Goal: Transaction & Acquisition: Purchase product/service

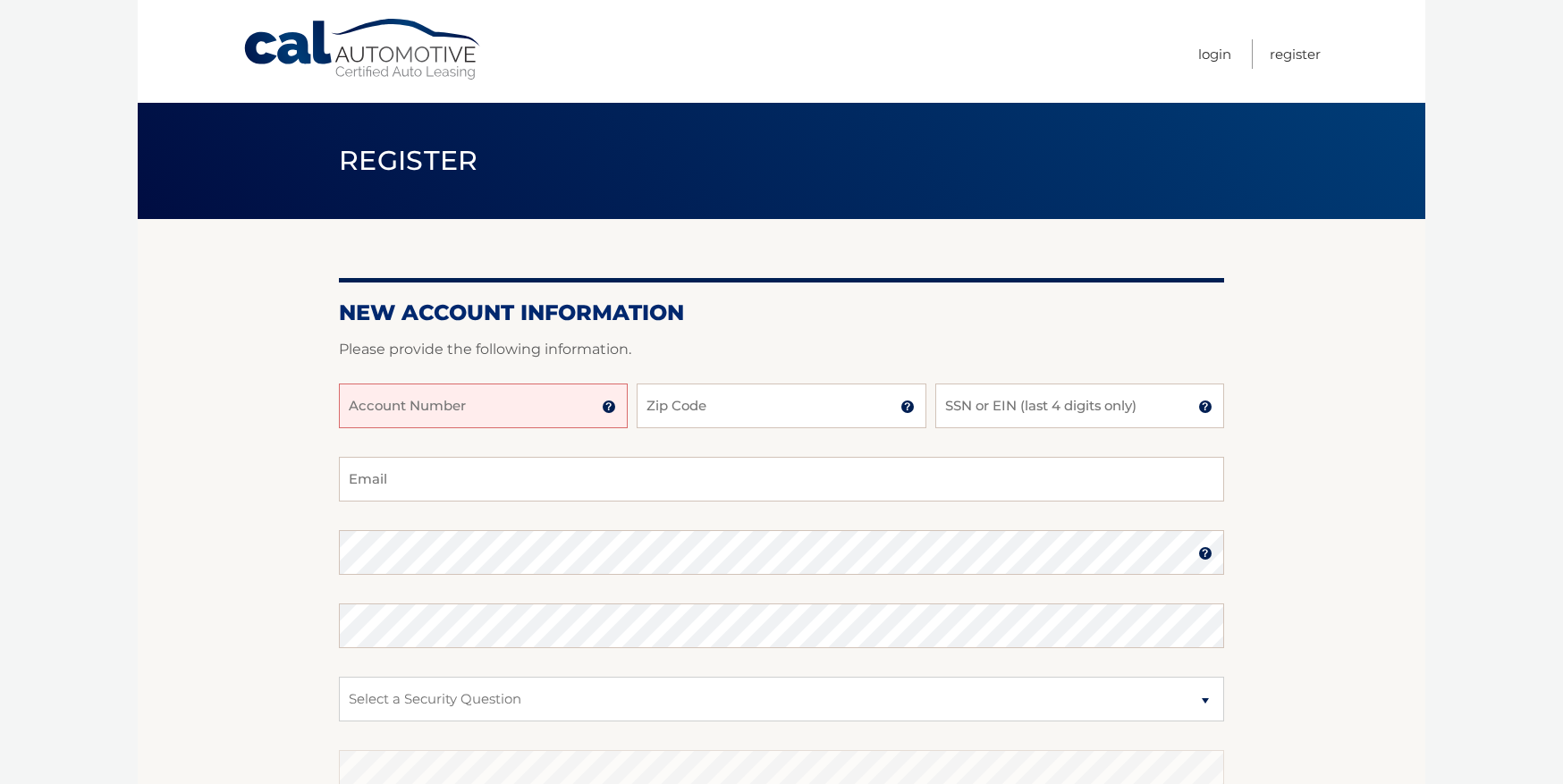
click at [453, 385] on input "Account Number" at bounding box center [483, 405] width 288 height 45
type input "44455975089"
click at [711, 411] on input "Zip Code" at bounding box center [781, 405] width 288 height 45
type input "33572"
click at [1012, 410] on input "SSN or EIN (last 4 digits only)" at bounding box center [1079, 405] width 288 height 45
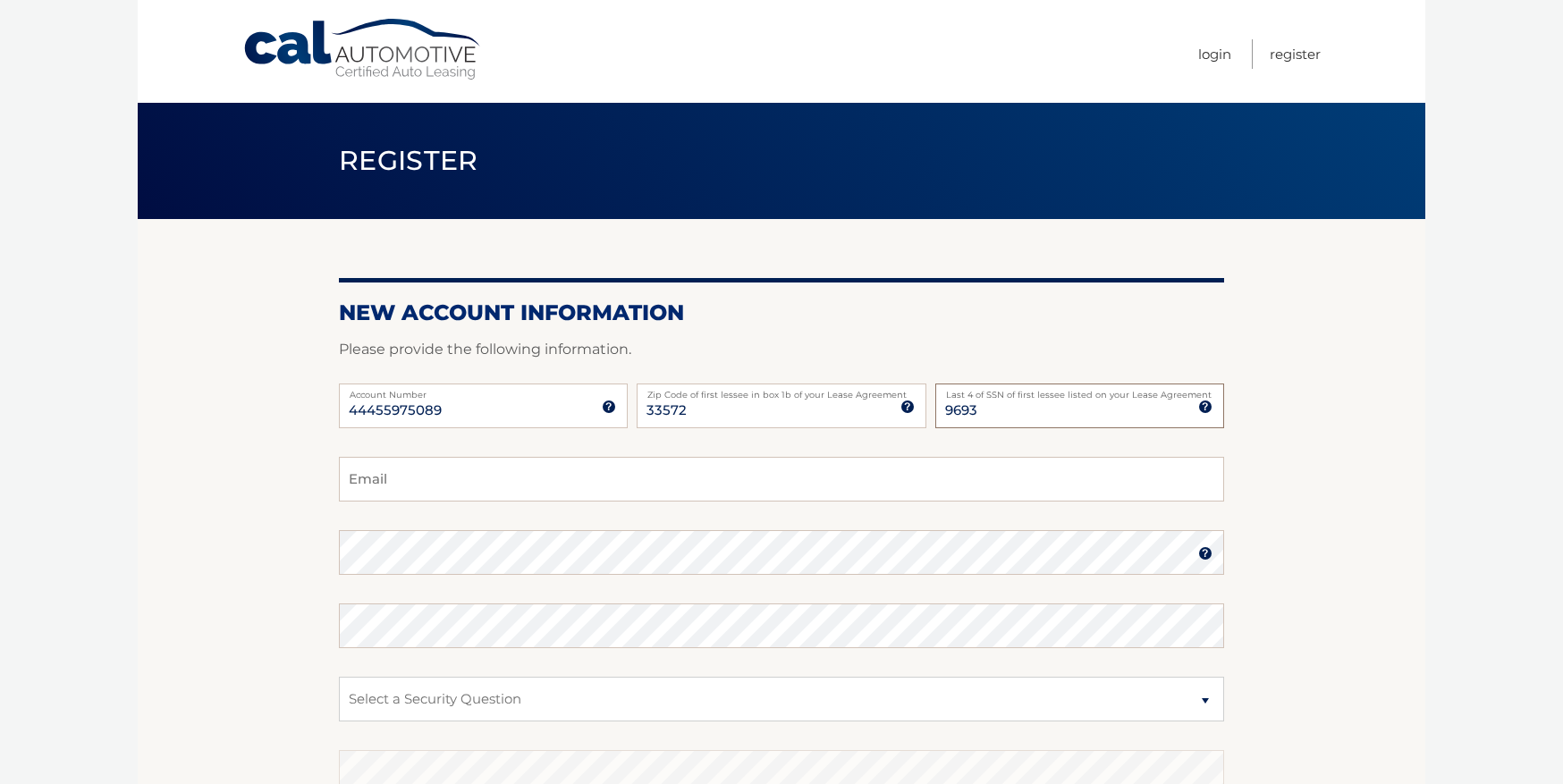
type input "9693"
click at [1019, 441] on div "44455975089 Account Number 11 digit account number provided on your coupon book…" at bounding box center [782, 420] width 885 height 73
click at [448, 474] on input "Email" at bounding box center [782, 479] width 885 height 45
type input "deniseskent7@gmail.com"
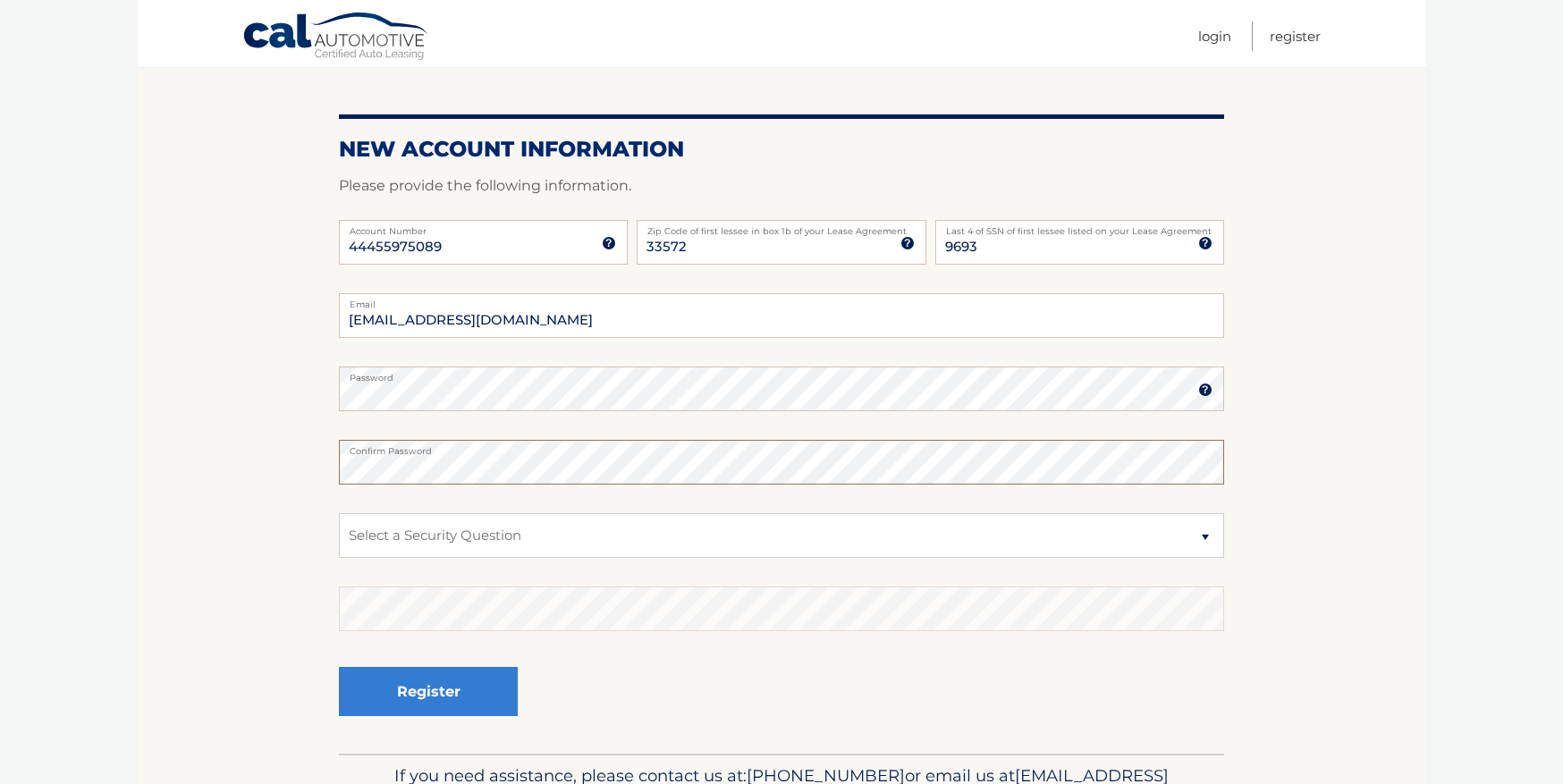
scroll to position [179, 0]
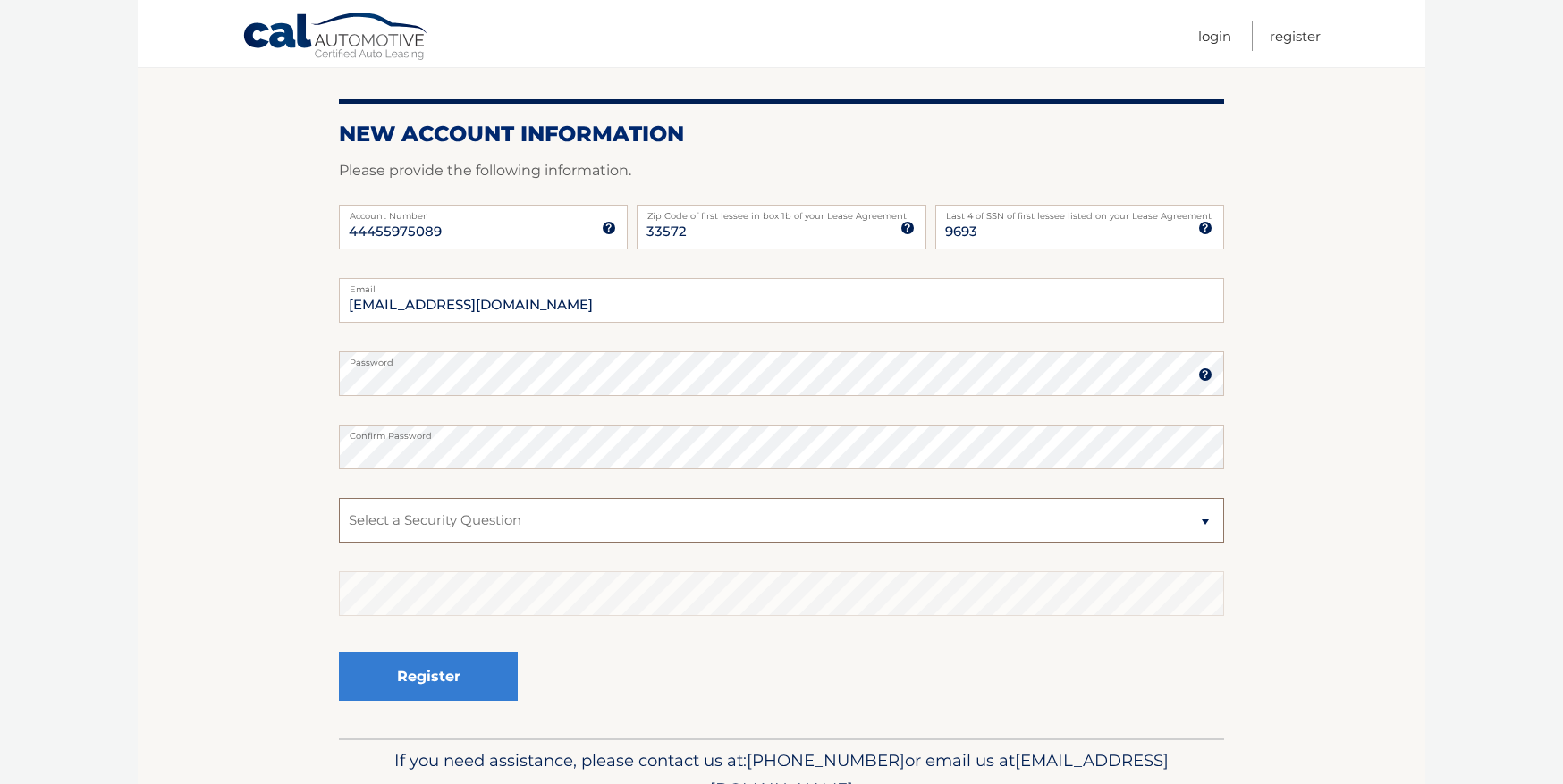
click at [409, 528] on select "Select a Security Question What was the name of your elementary school? What is…" at bounding box center [782, 519] width 885 height 45
select select "2"
click at [339, 498] on select "Select a Security Question What was the name of your elementary school? What is…" at bounding box center [782, 519] width 885 height 45
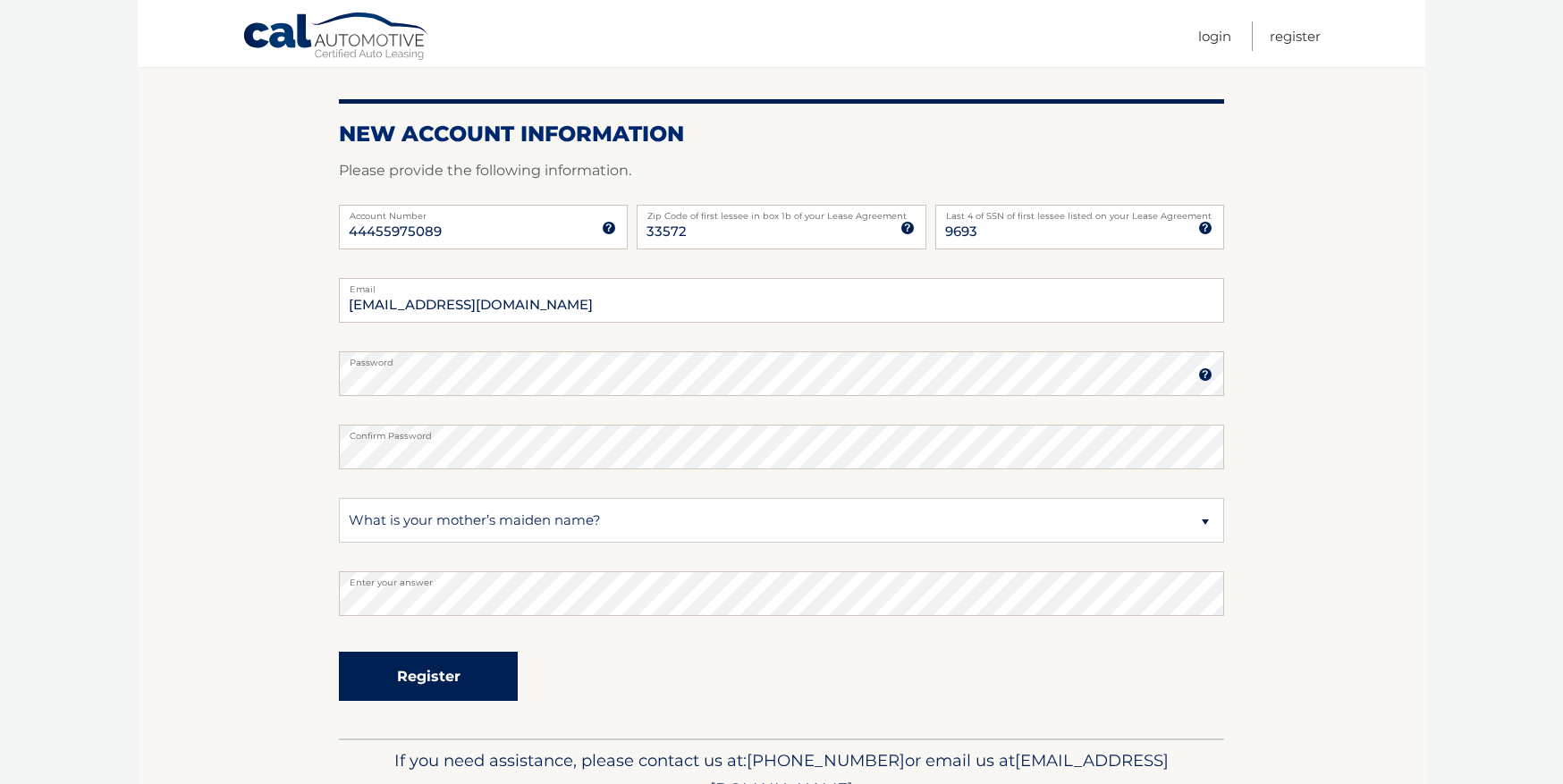
click at [424, 669] on button "Register" at bounding box center [428, 676] width 179 height 49
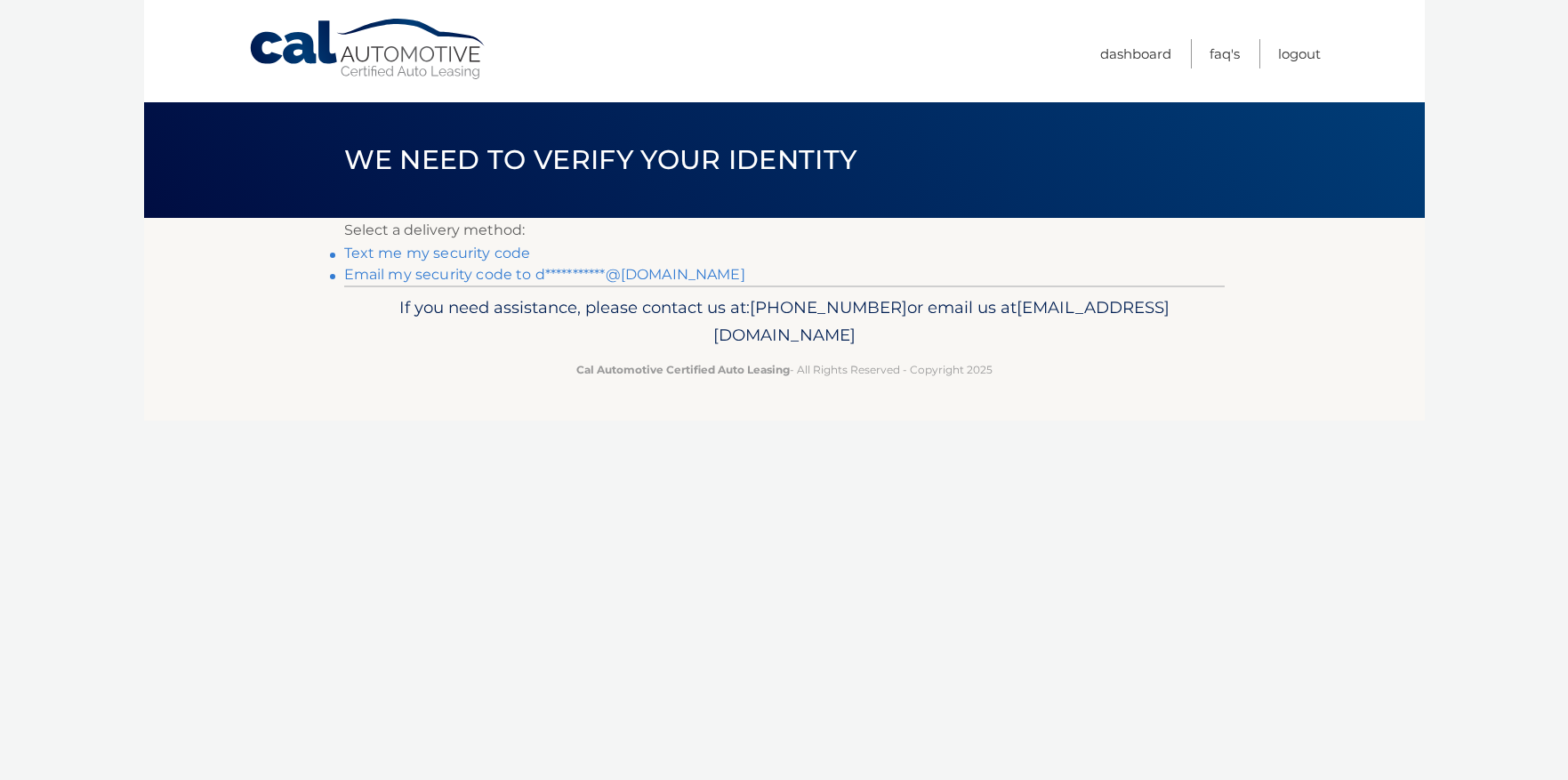
click at [443, 251] on link "Text me my security code" at bounding box center [437, 253] width 187 height 17
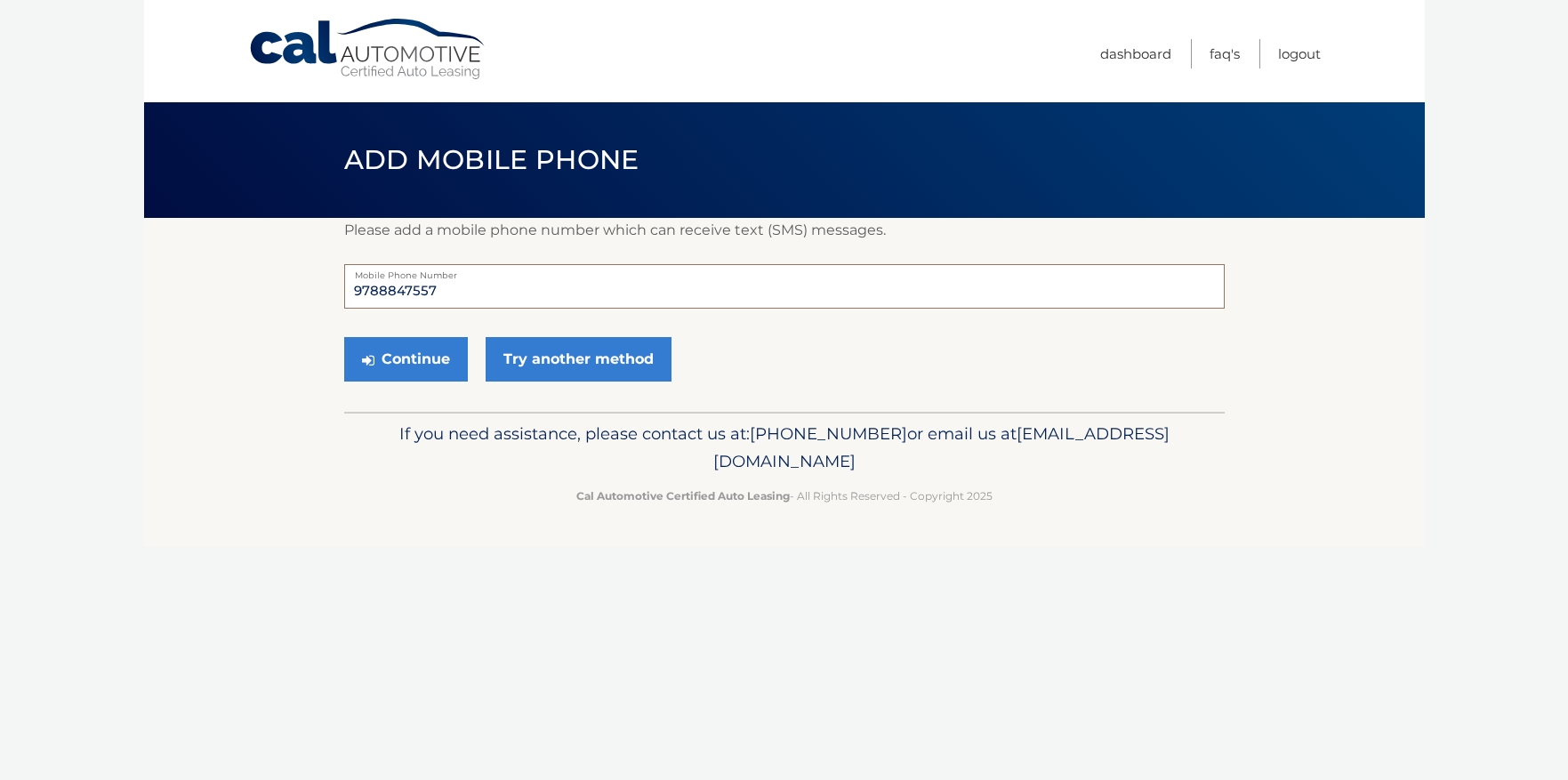
drag, startPoint x: 442, startPoint y: 291, endPoint x: 290, endPoint y: 275, distance: 152.8
click at [290, 275] on section "Please add a mobile phone number which can receive text (SMS) messages. 9788847…" at bounding box center [784, 314] width 1281 height 194
type input "9785781229"
click at [439, 363] on button "Continue" at bounding box center [406, 359] width 124 height 44
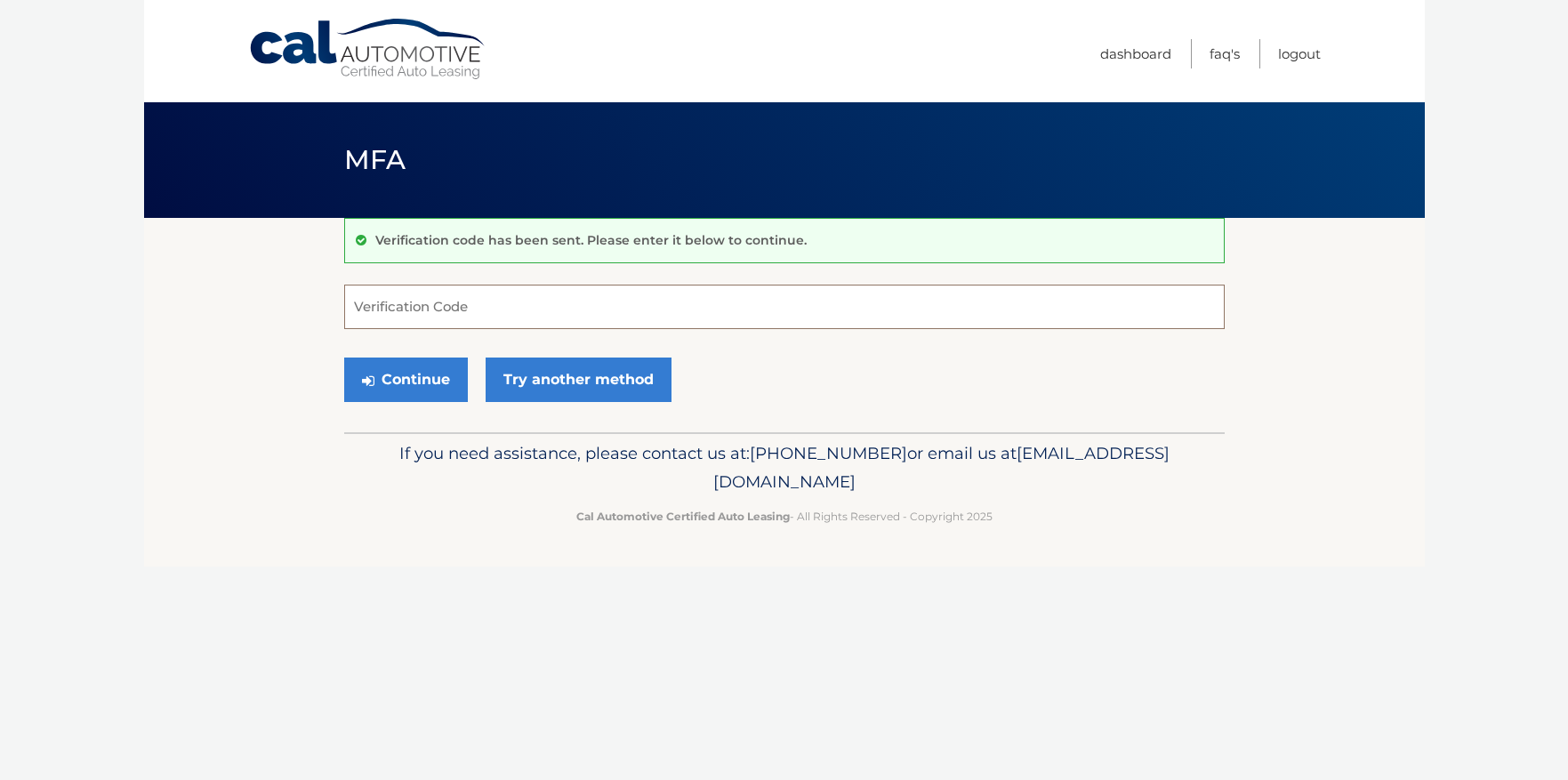
click at [409, 313] on input "Verification Code" at bounding box center [785, 307] width 881 height 44
type input "072766"
click at [426, 386] on button "Continue" at bounding box center [406, 380] width 124 height 44
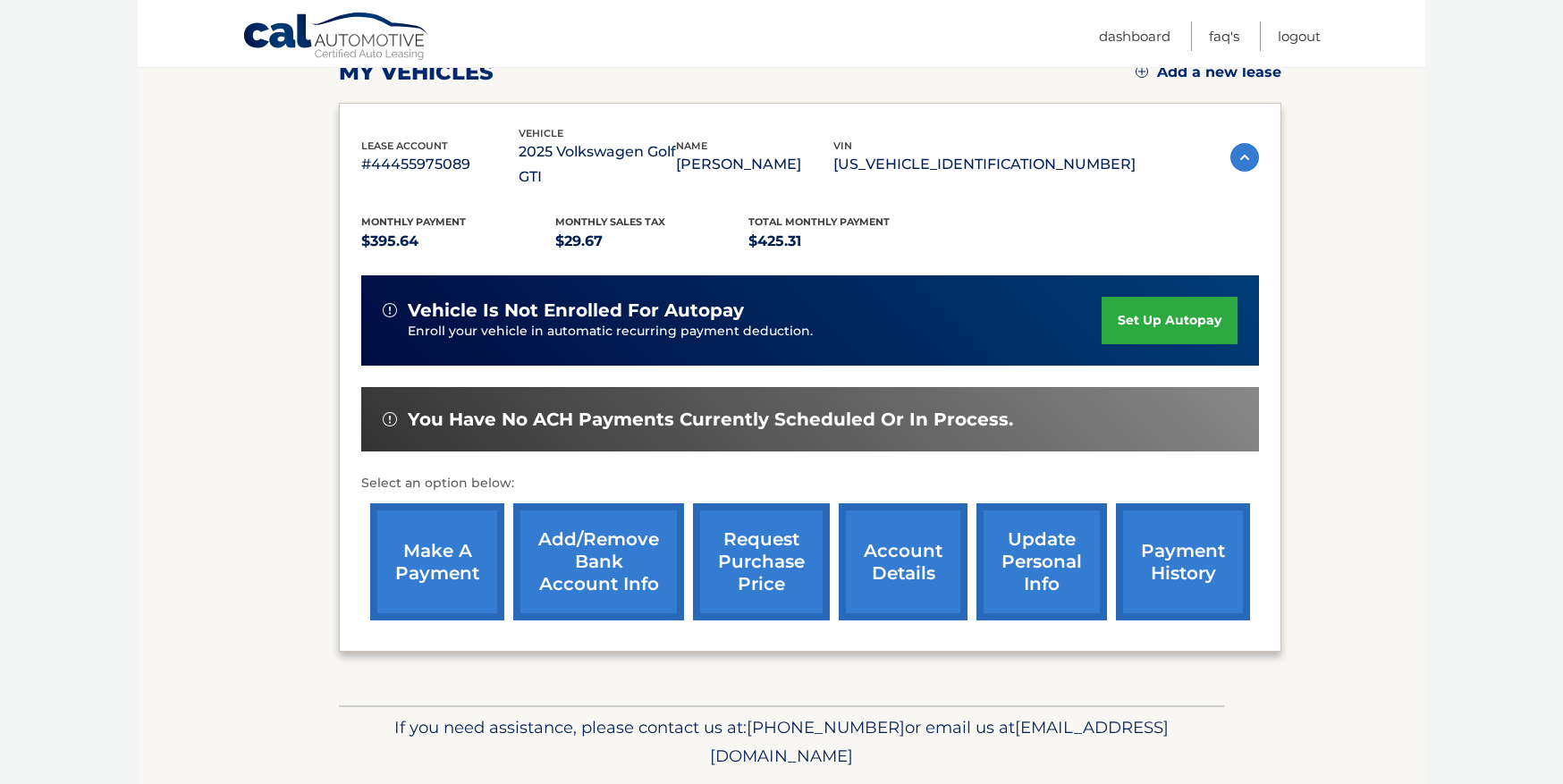
scroll to position [268, 0]
click at [421, 529] on link "make a payment" at bounding box center [437, 560] width 134 height 117
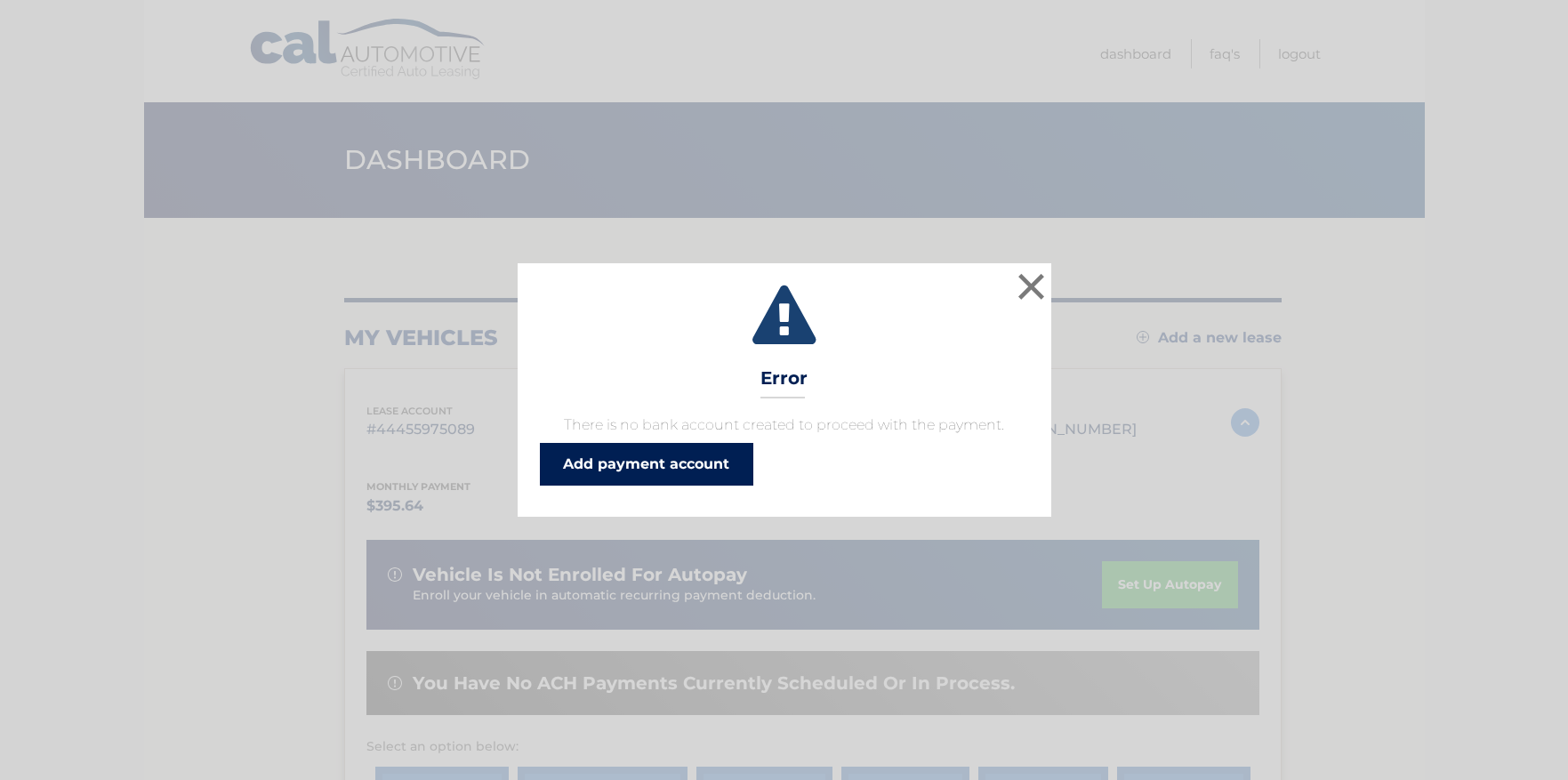
click at [659, 463] on link "Add payment account" at bounding box center [646, 464] width 213 height 43
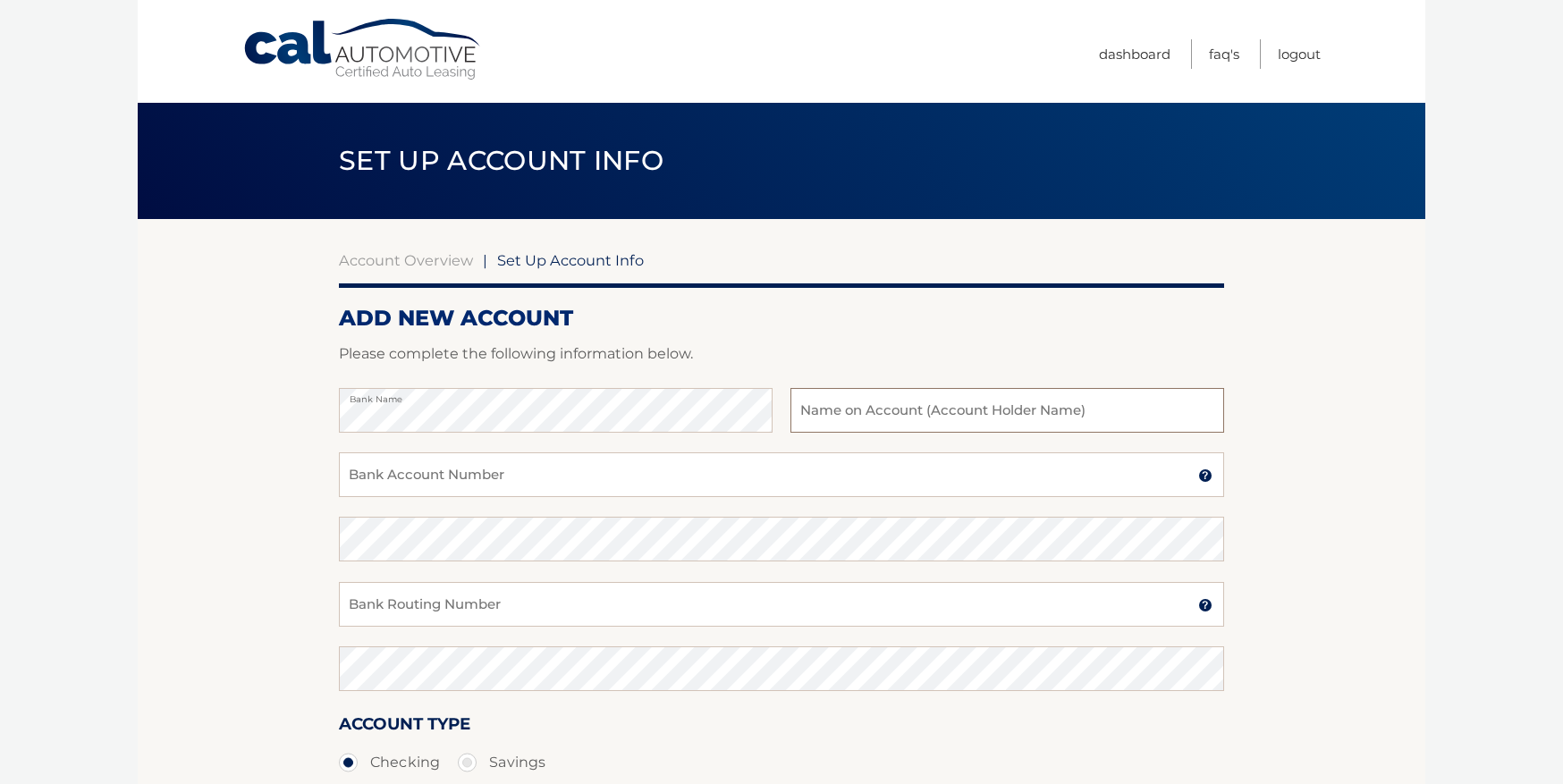
click at [821, 405] on input "text" at bounding box center [1008, 410] width 434 height 45
type input "Denise Kent"
click at [512, 467] on input "Bank Account Number" at bounding box center [782, 474] width 885 height 45
click at [401, 485] on input "Bank Account Number" at bounding box center [782, 474] width 885 height 45
click at [412, 480] on input "Bank Account Number" at bounding box center [782, 474] width 885 height 45
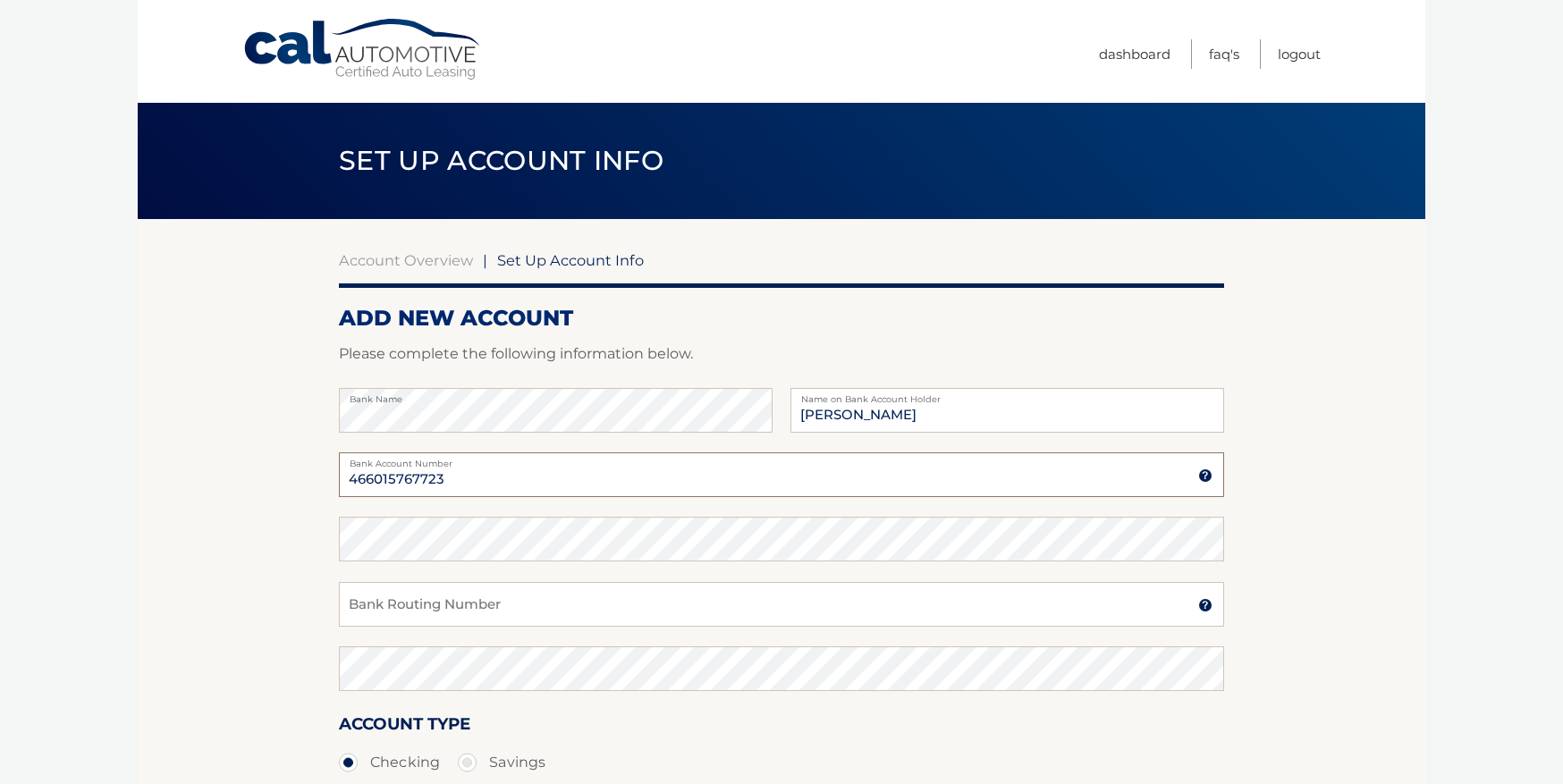
type input "466015767723"
click at [487, 623] on input "Bank Routing Number" at bounding box center [782, 604] width 885 height 45
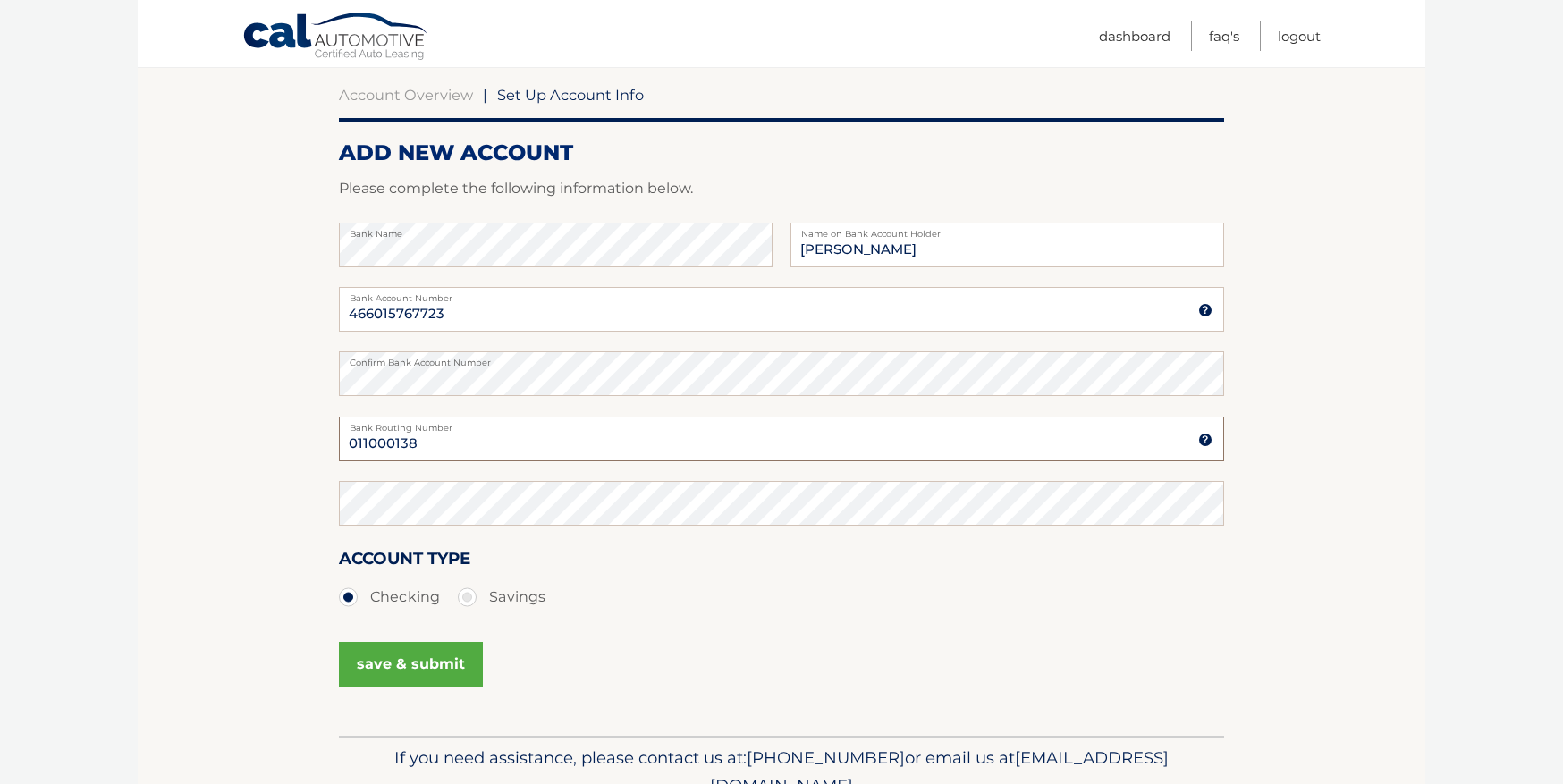
scroll to position [179, 0]
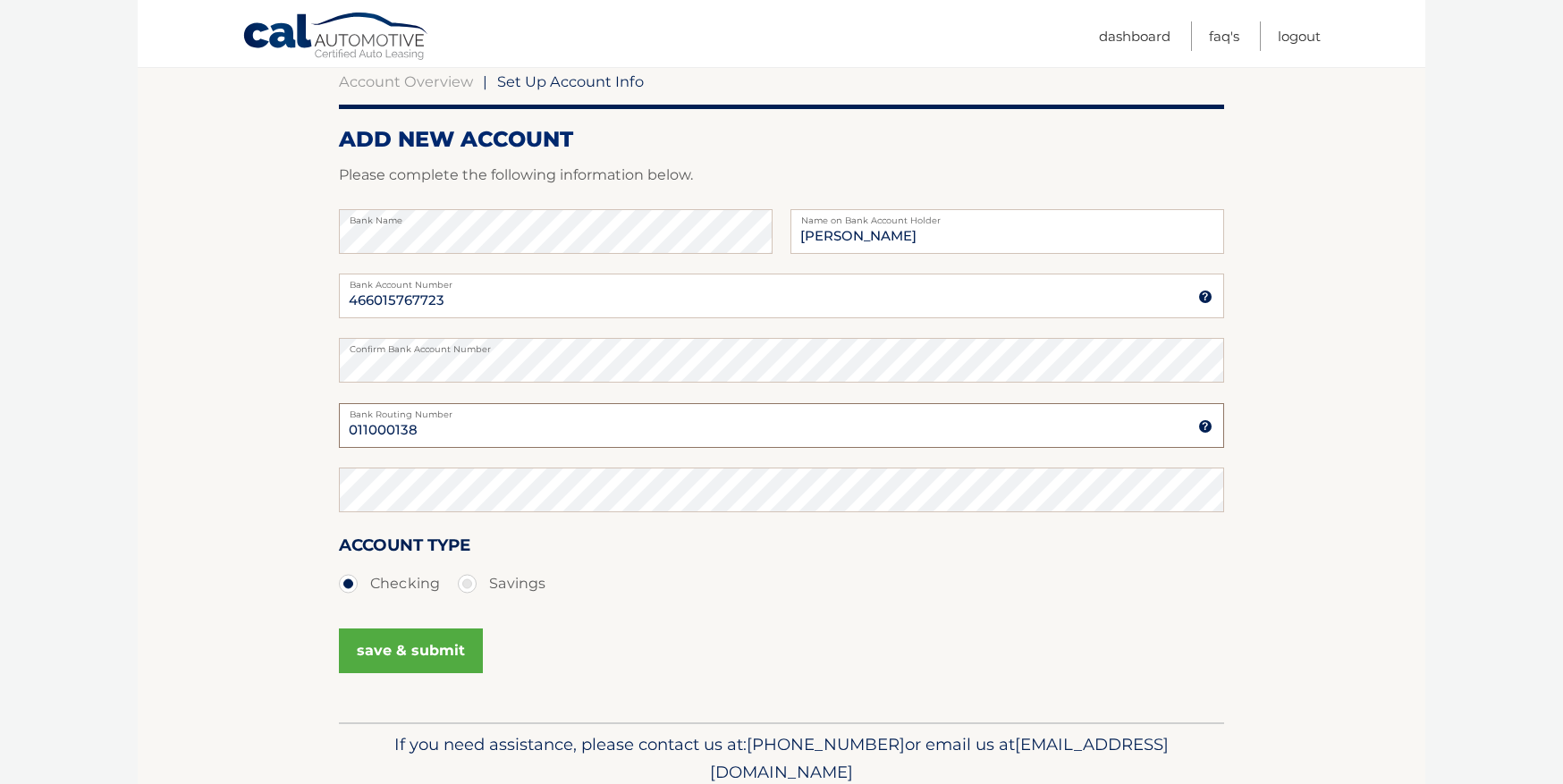
type input "011000138"
click at [385, 647] on button "save & submit" at bounding box center [410, 650] width 144 height 45
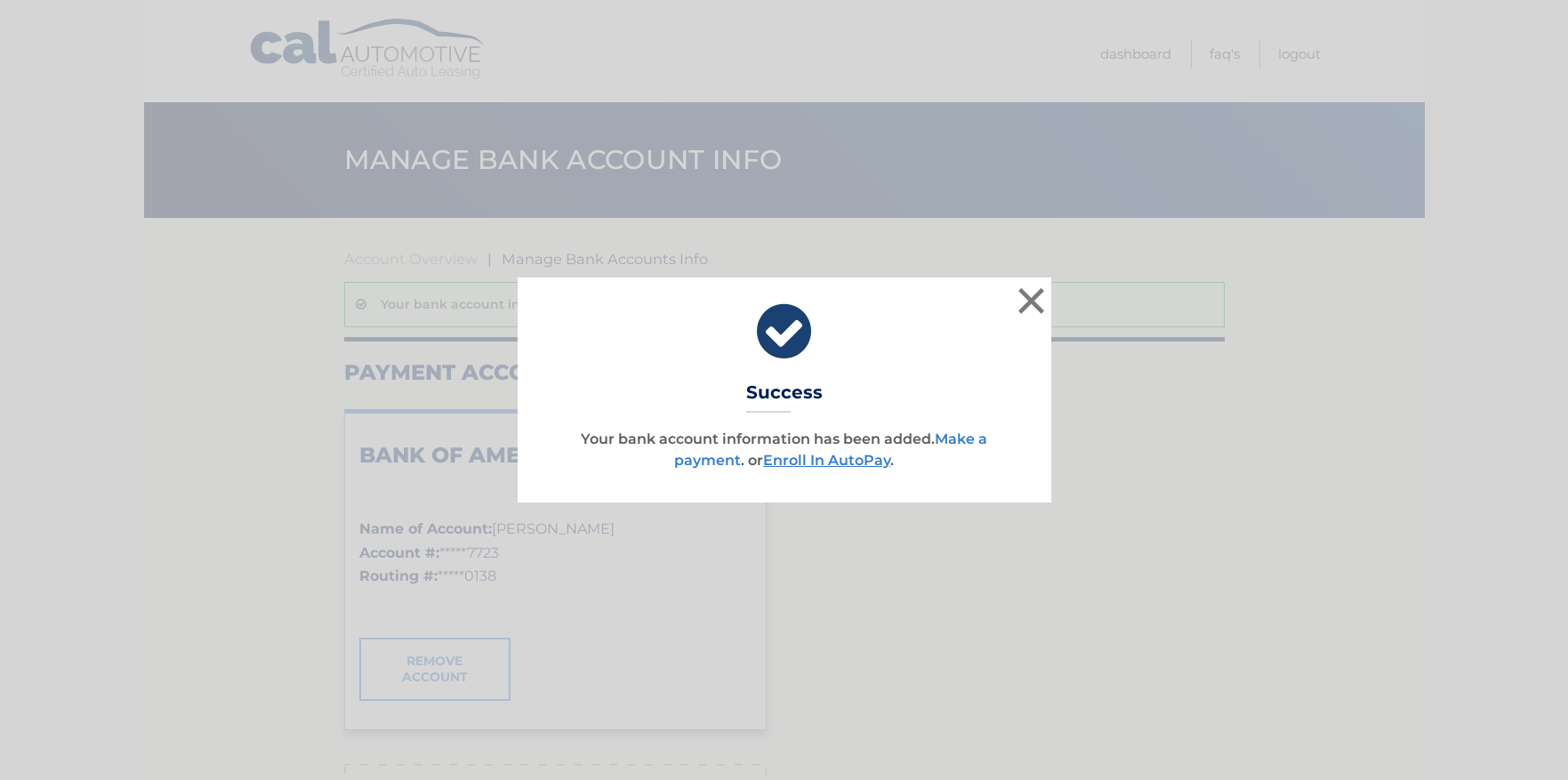
click at [707, 457] on link "Make a payment" at bounding box center [830, 450] width 313 height 38
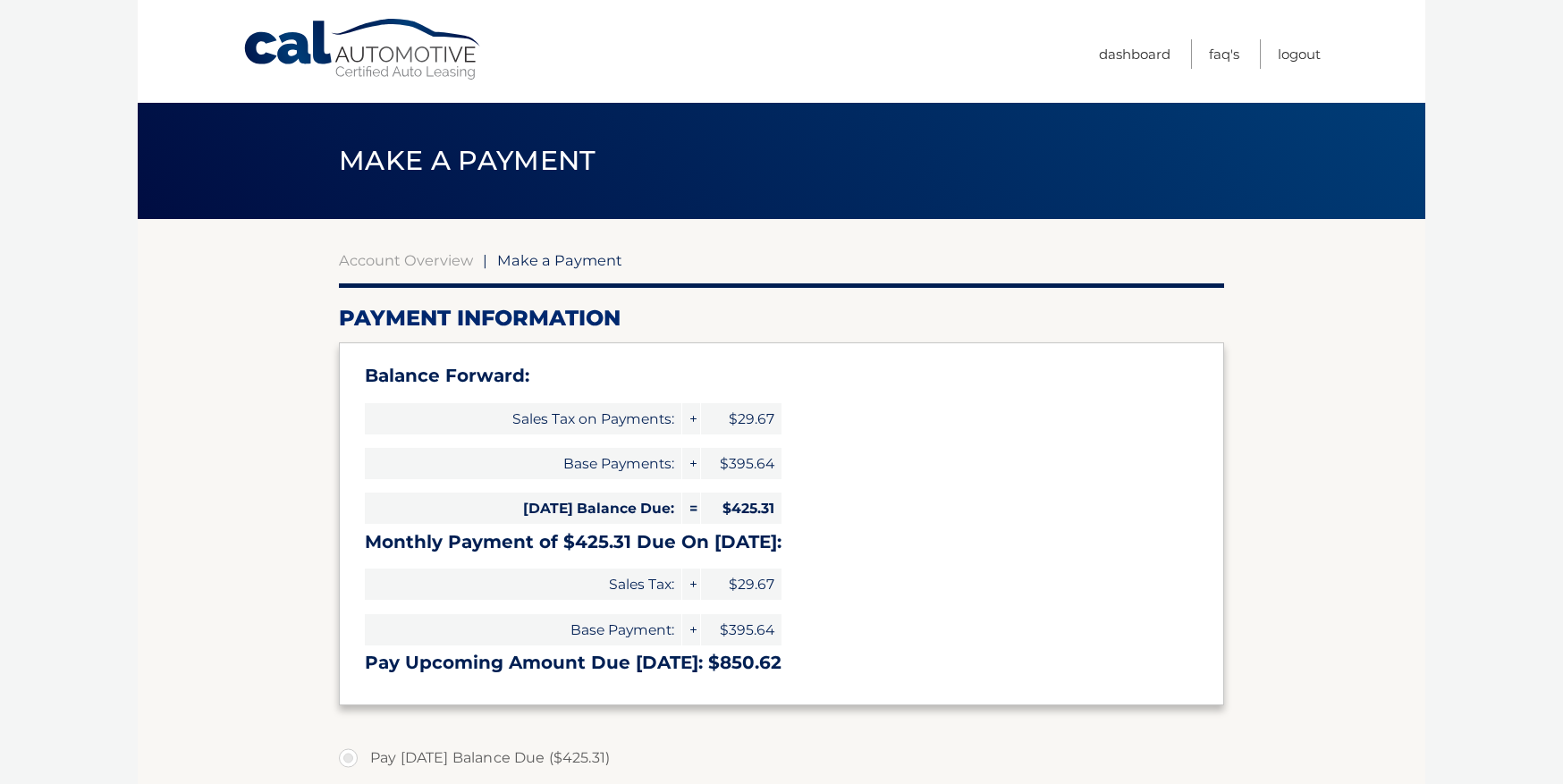
select select "ZDdmOGVmOWUtMzczYi00MTMyLThjMmEtODI4ODdjMzA5MzE0"
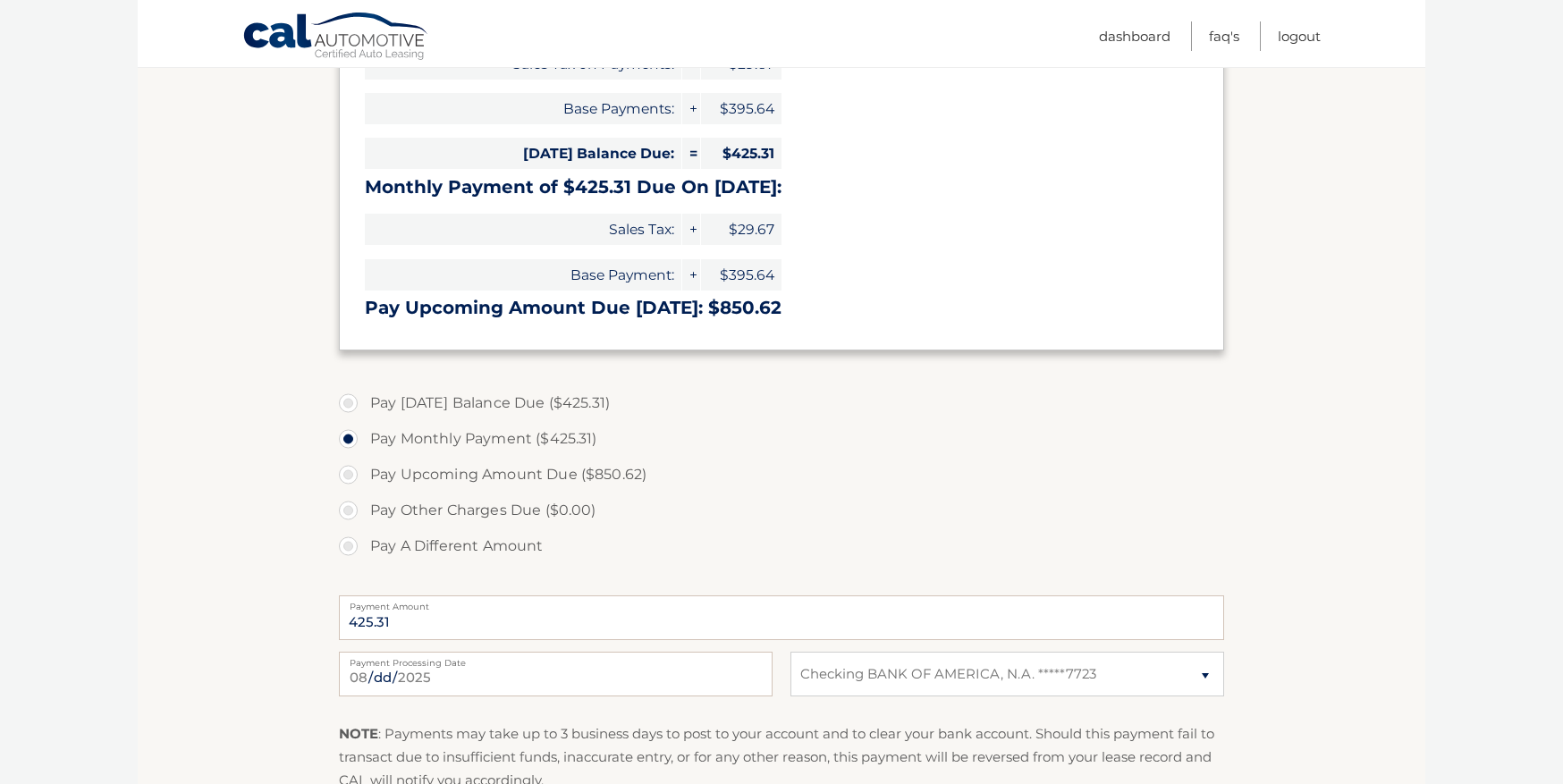
scroll to position [358, 0]
click at [352, 400] on label "Pay [DATE] Balance Due ($425.31)" at bounding box center [782, 401] width 885 height 36
click at [343, 402] on label "Pay [DATE] Balance Due ($425.31)" at bounding box center [782, 401] width 885 height 36
click at [346, 402] on input "Pay [DATE] Balance Due ($425.31)" at bounding box center [355, 397] width 18 height 29
radio input "true"
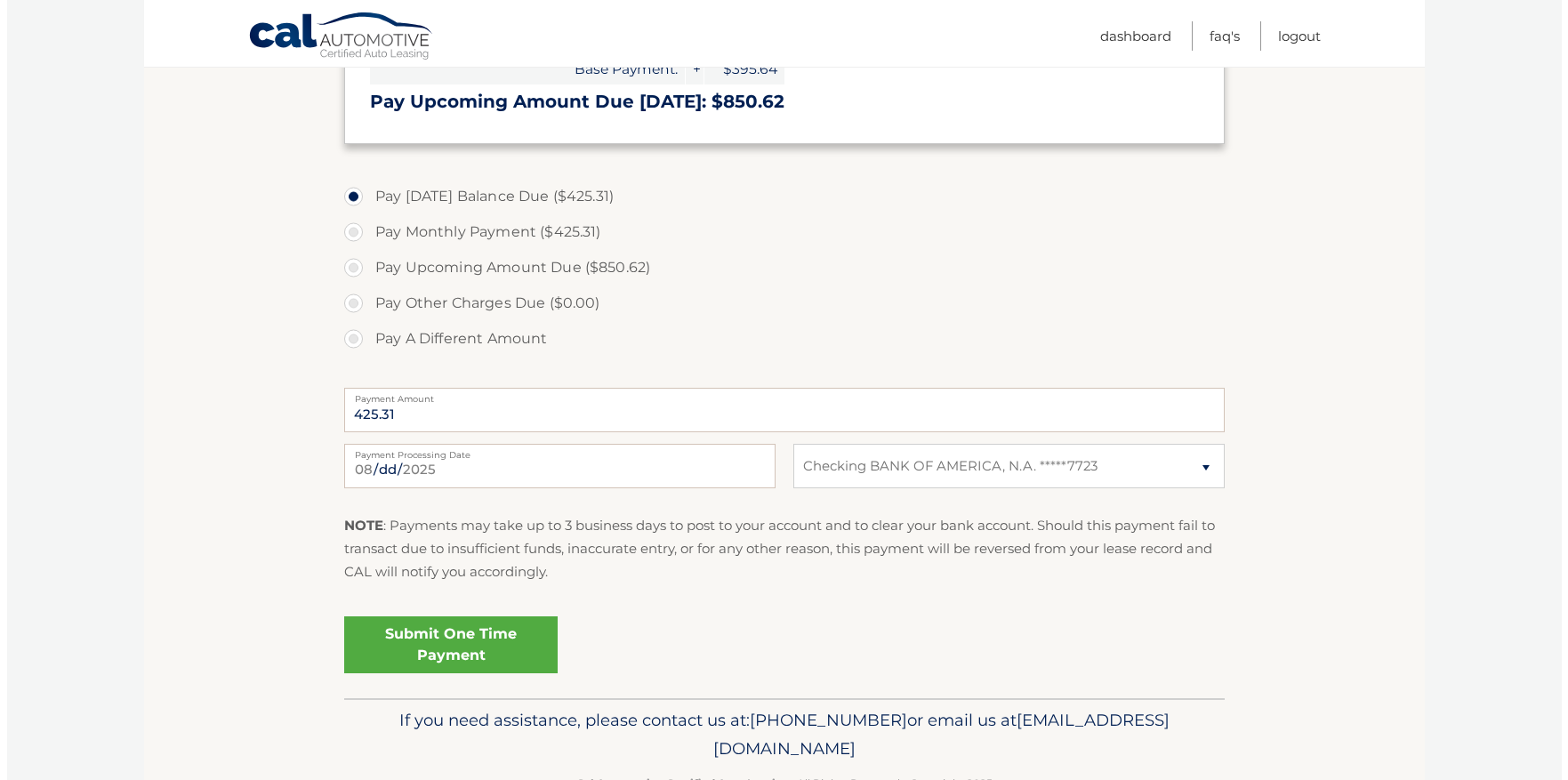
scroll to position [611, 0]
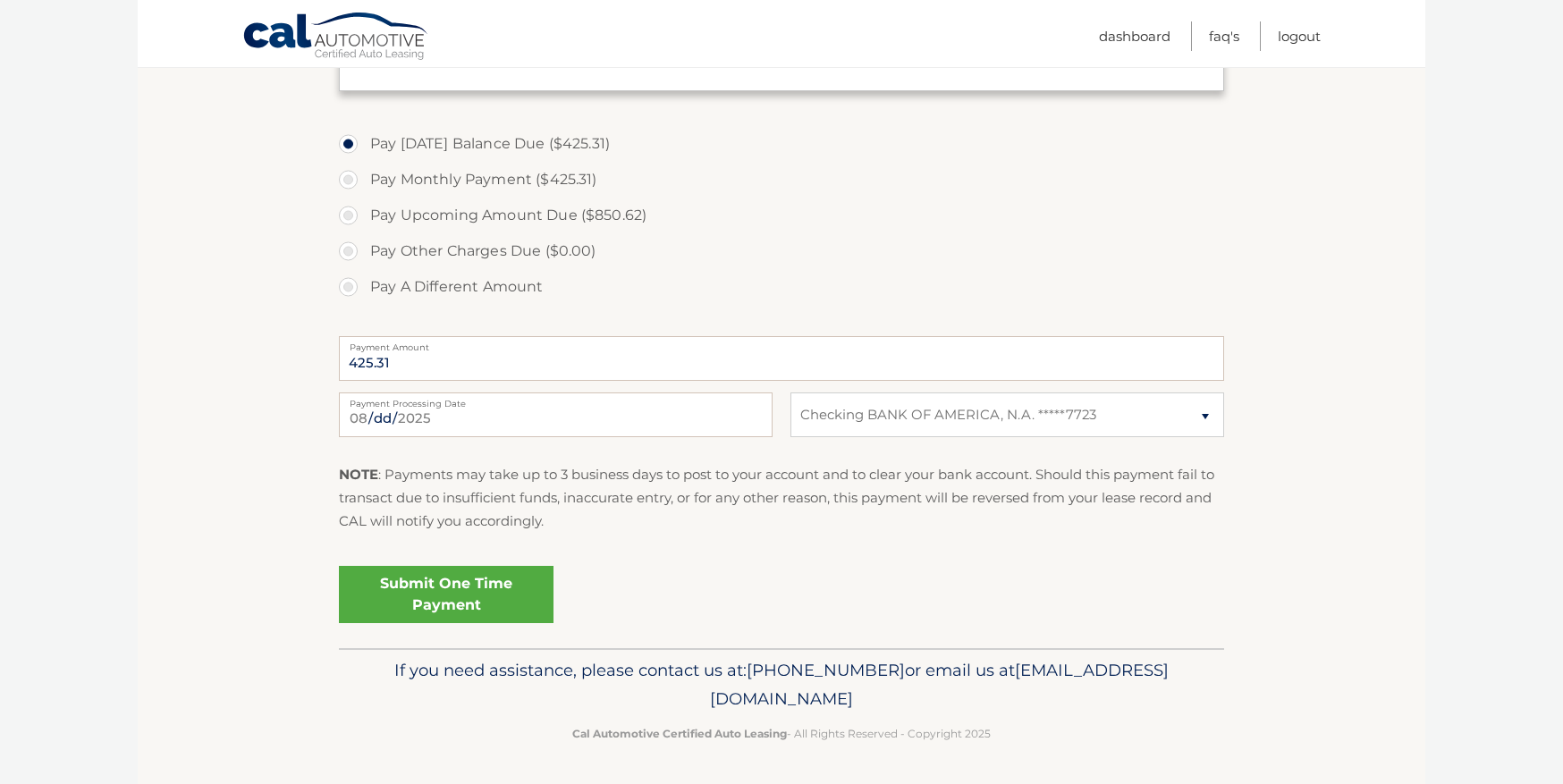
click at [438, 598] on link "Submit One Time Payment" at bounding box center [445, 595] width 214 height 57
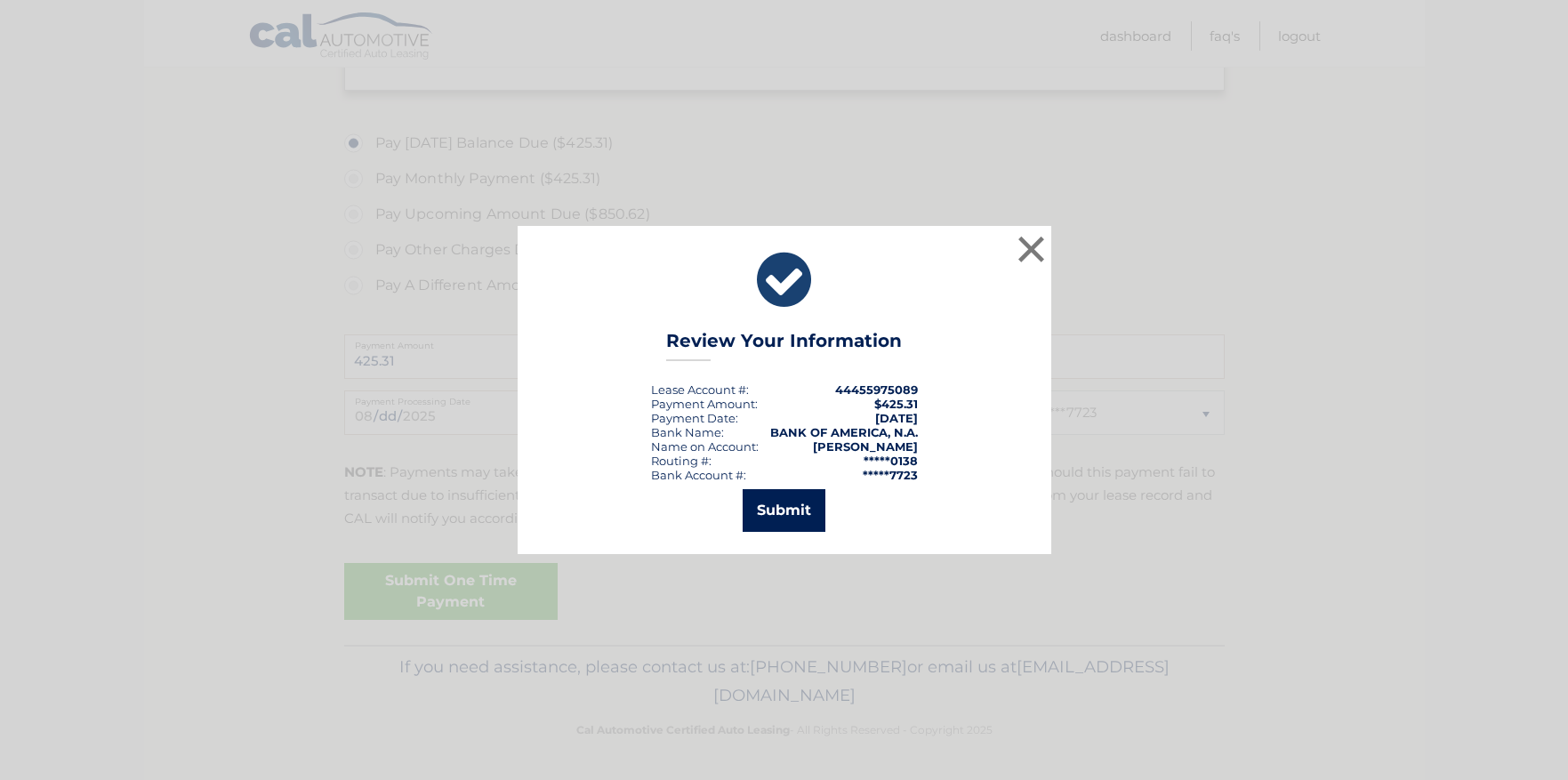
click at [791, 509] on button "Submit" at bounding box center [784, 510] width 82 height 43
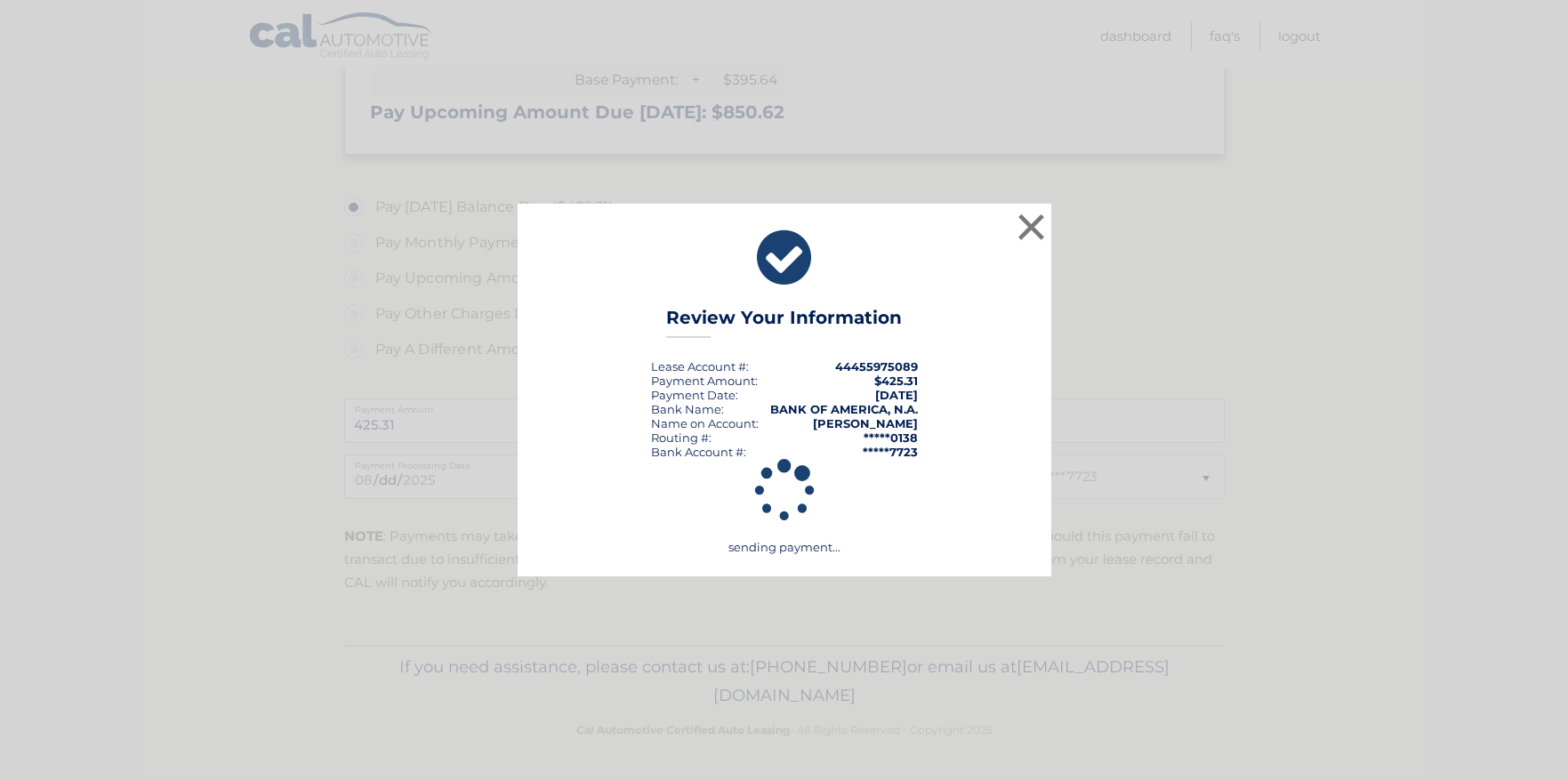
scroll to position [547, 0]
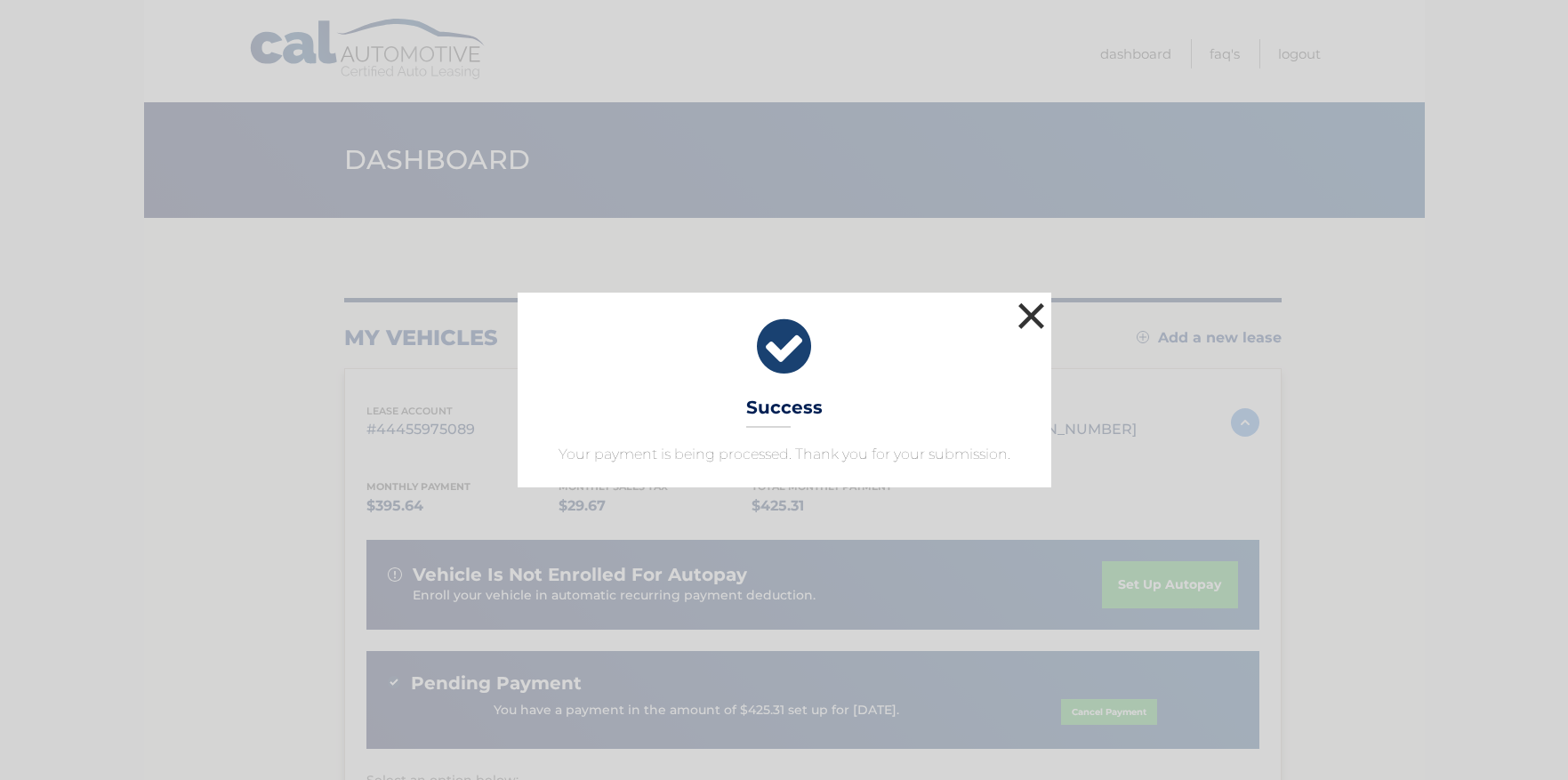
click at [1042, 322] on button "×" at bounding box center [1032, 316] width 36 height 36
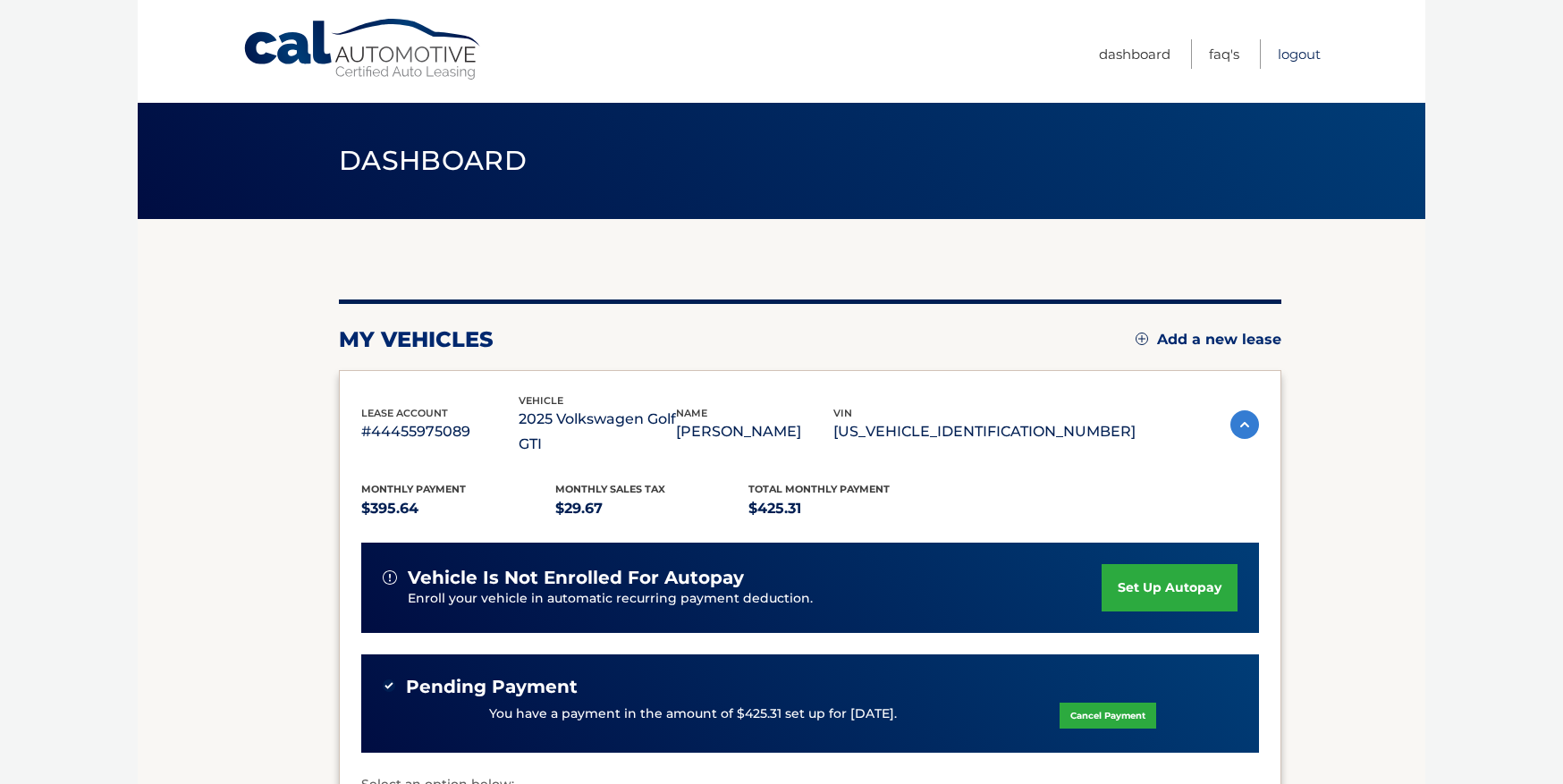
click at [1297, 56] on link "Logout" at bounding box center [1299, 53] width 43 height 29
